Goal: Information Seeking & Learning: Learn about a topic

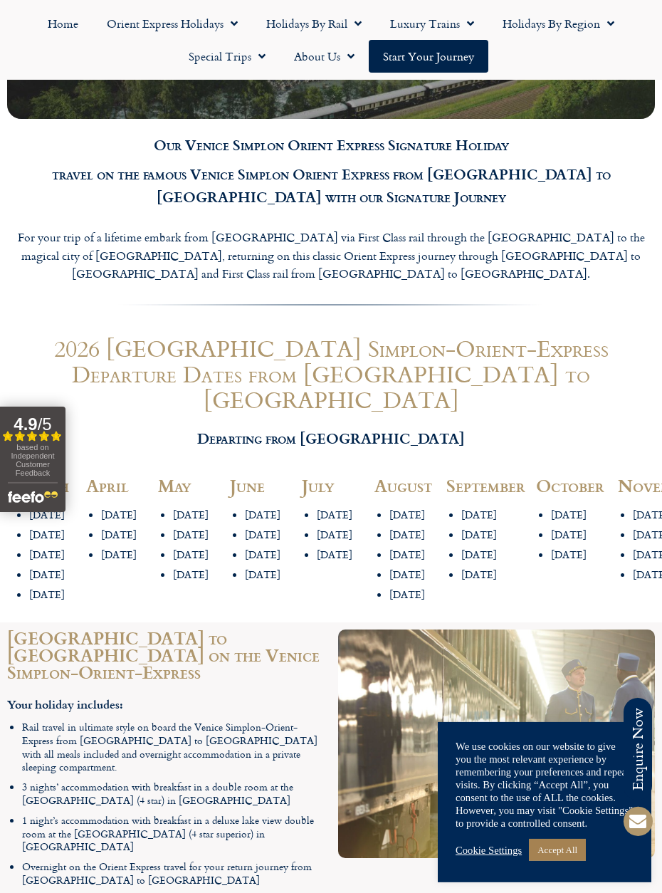
scroll to position [1427, 0]
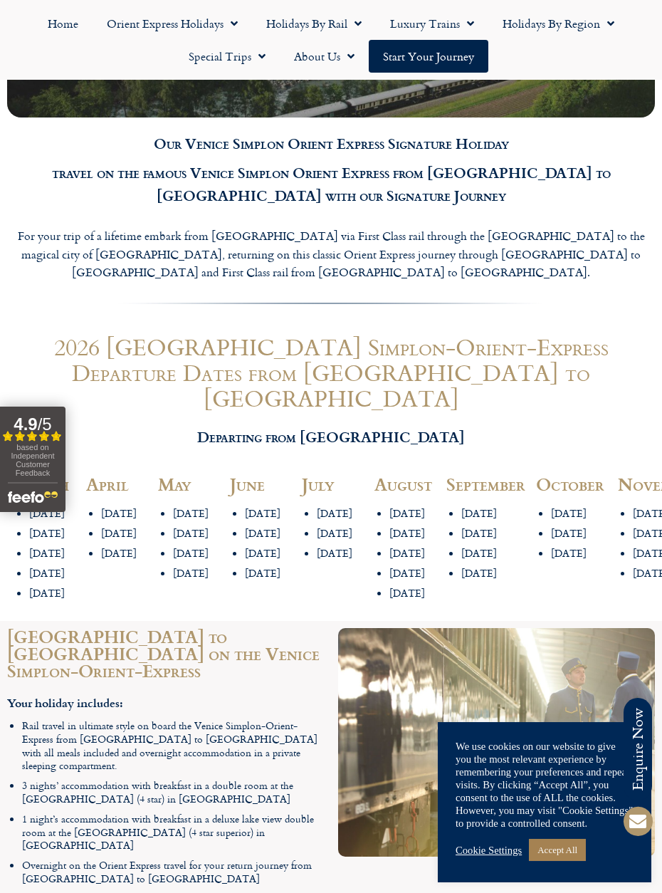
click at [474, 567] on li "[DATE]" at bounding box center [492, 574] width 61 height 14
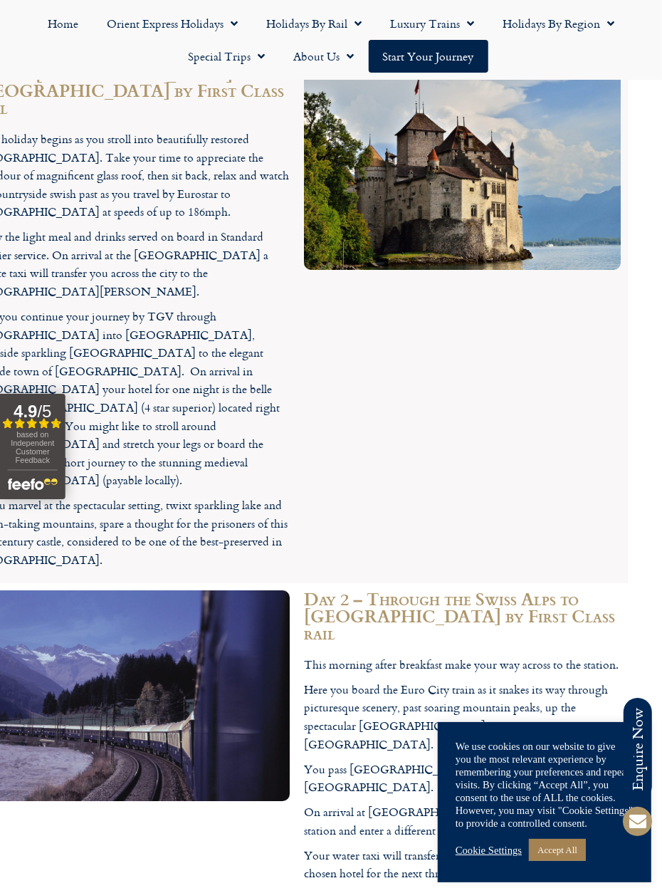
scroll to position [2371, 34]
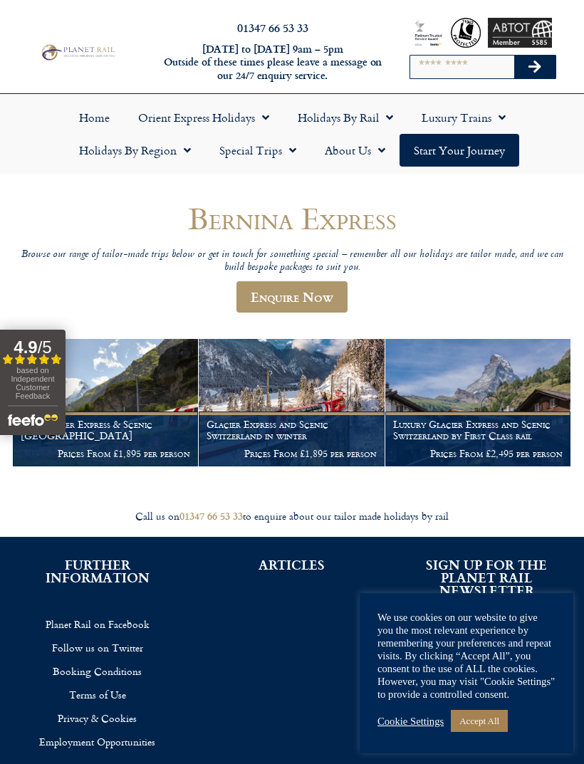
click at [119, 434] on h1 "The Glacier Express & Scenic Switzerland" at bounding box center [106, 430] width 170 height 23
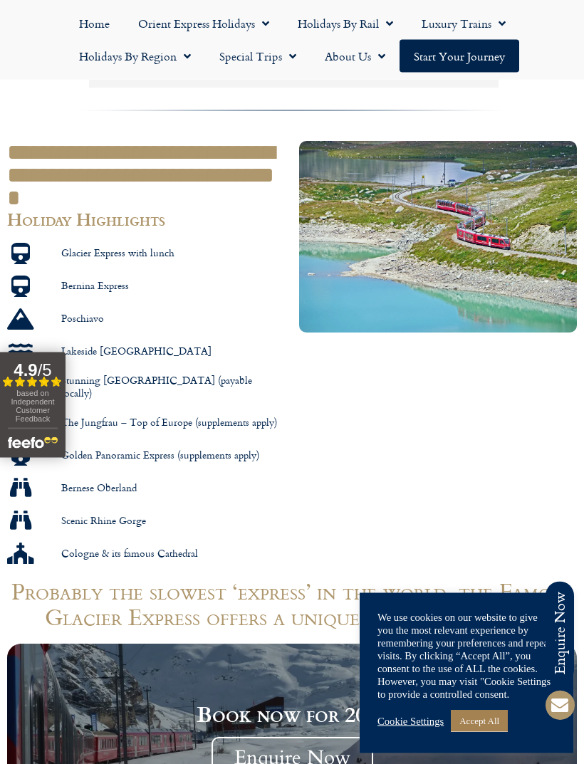
scroll to position [779, 0]
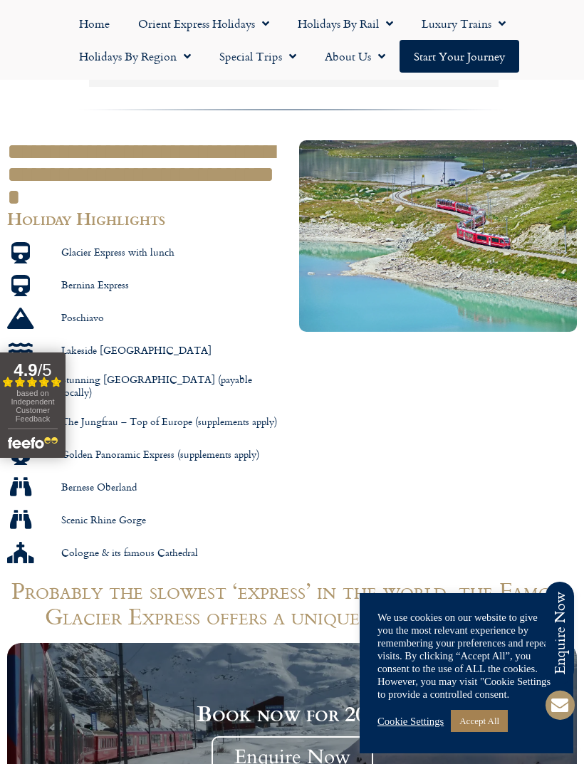
click at [83, 278] on span "Bernina Express" at bounding box center [93, 285] width 71 height 14
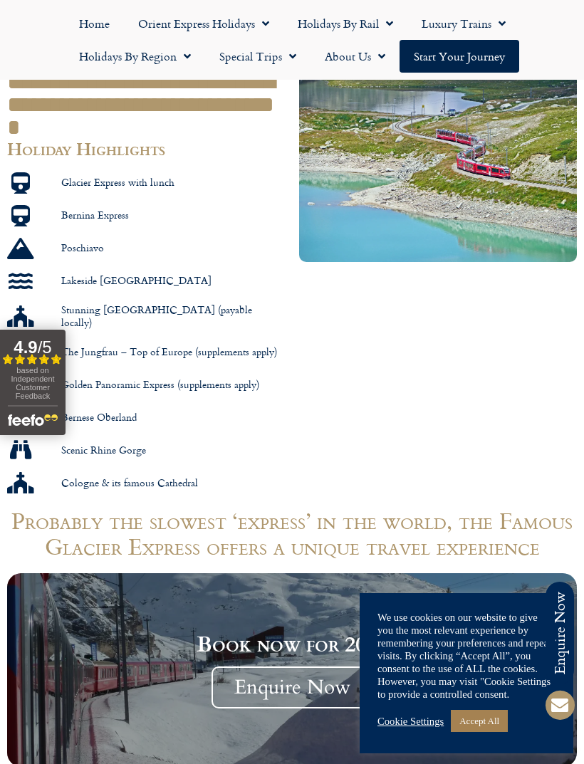
scroll to position [818, 0]
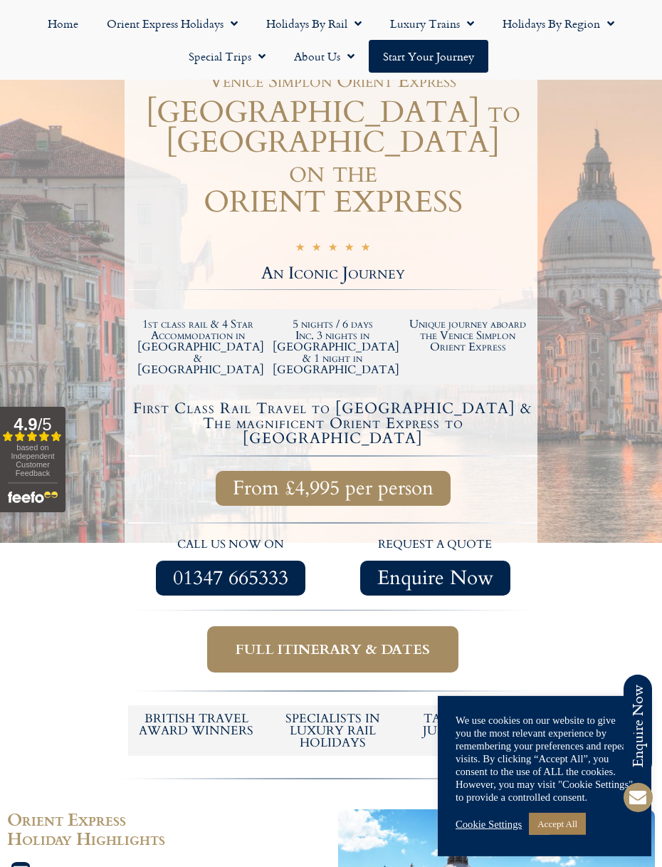
scroll to position [161, 0]
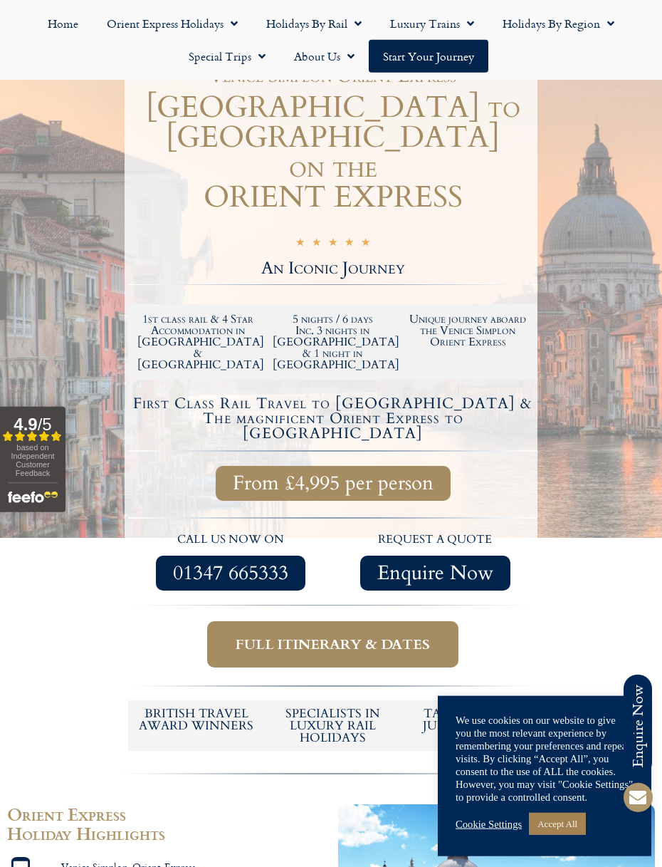
click at [366, 635] on span "Full itinerary & dates" at bounding box center [333, 644] width 194 height 18
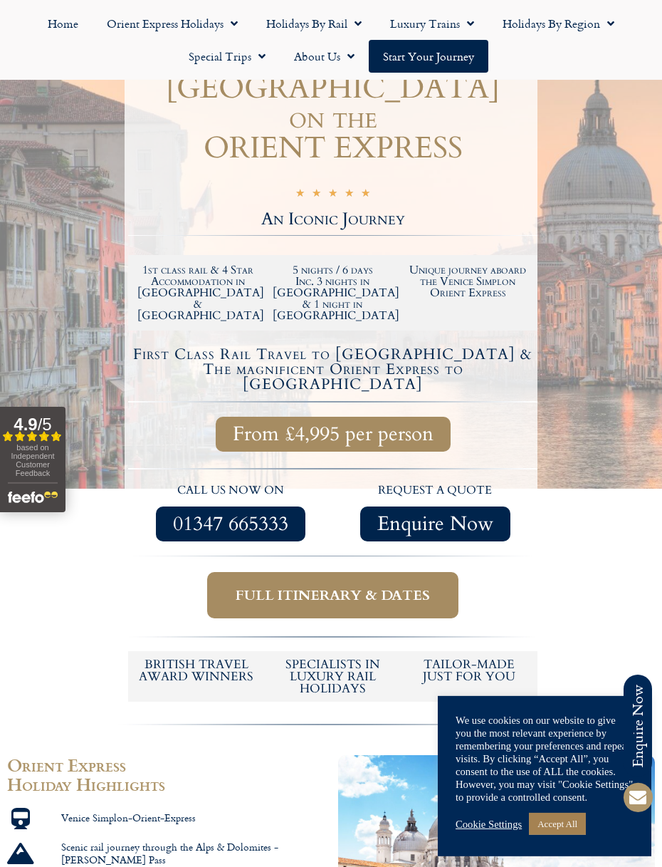
scroll to position [212, 0]
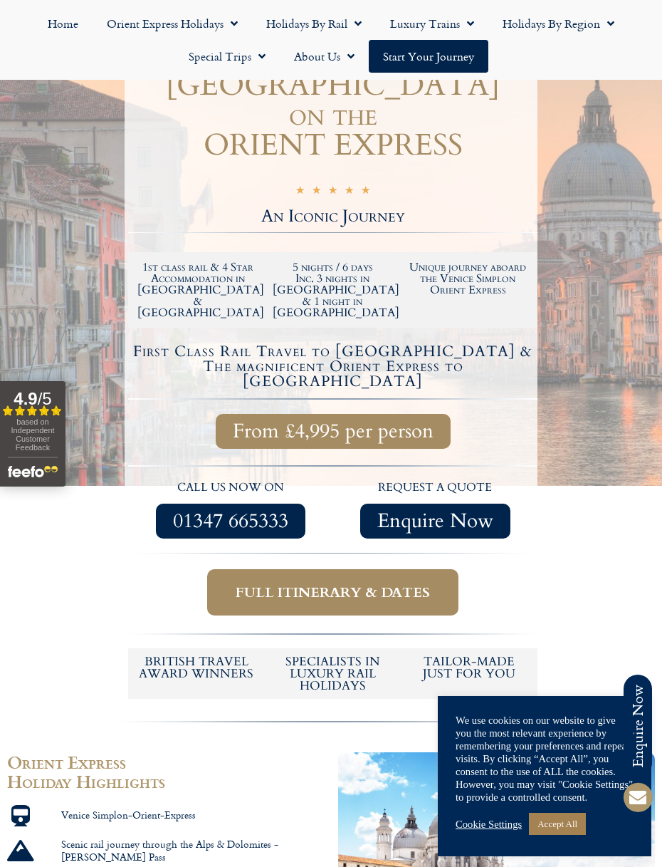
click at [386, 583] on span "Full itinerary & dates" at bounding box center [333, 592] width 194 height 18
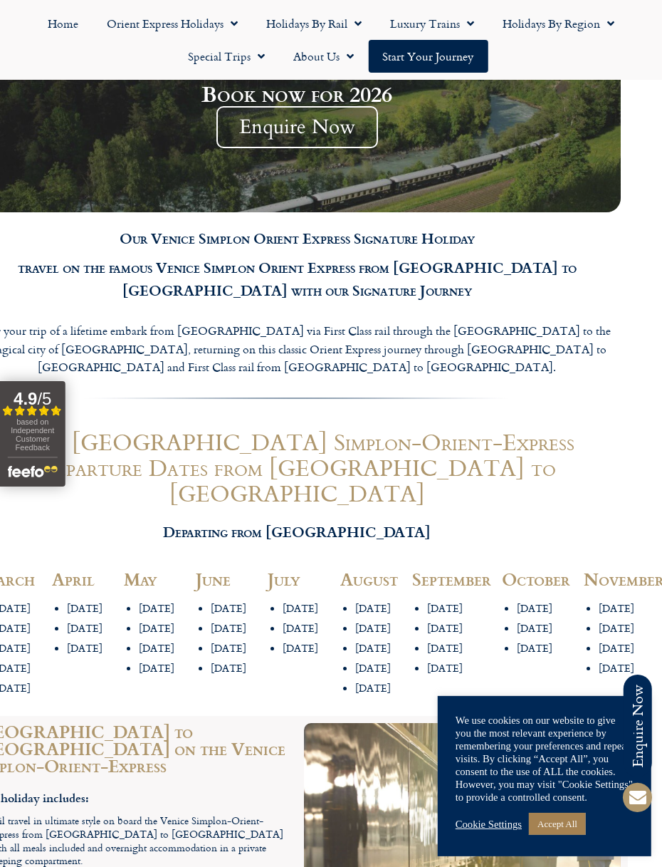
scroll to position [1226, 34]
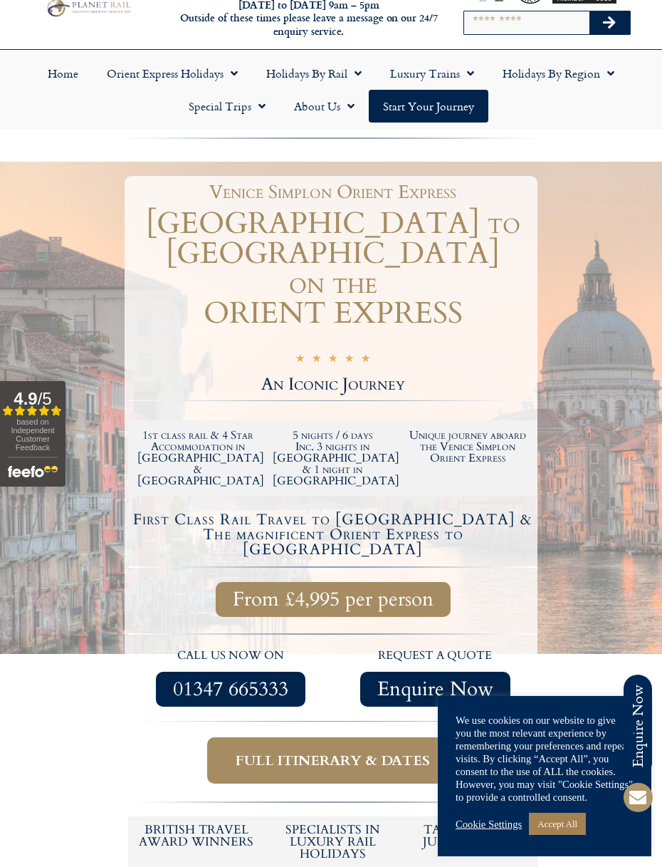
scroll to position [43, 0]
